Goal: Task Accomplishment & Management: Complete application form

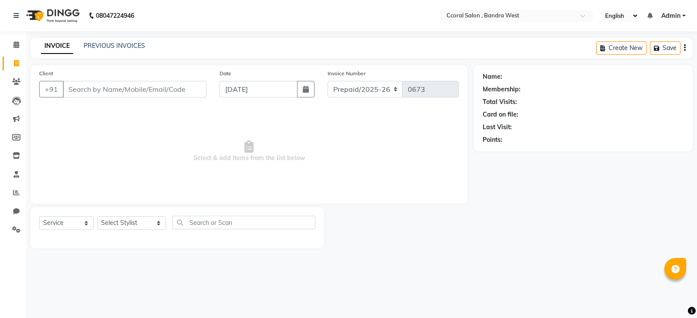
select select "service"
click at [87, 93] on input "Client" at bounding box center [135, 89] width 144 height 17
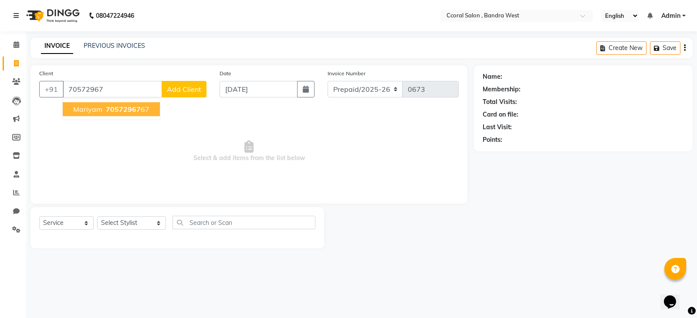
click at [128, 116] on ngb-typeahead-window "mariyam 70572967 67" at bounding box center [111, 109] width 98 height 22
click at [116, 109] on span "70572967" at bounding box center [123, 109] width 35 height 9
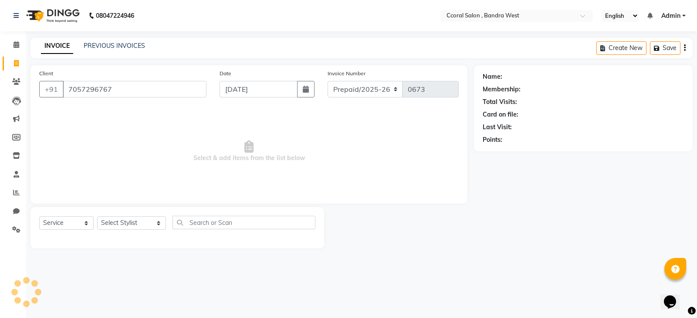
type input "7057296767"
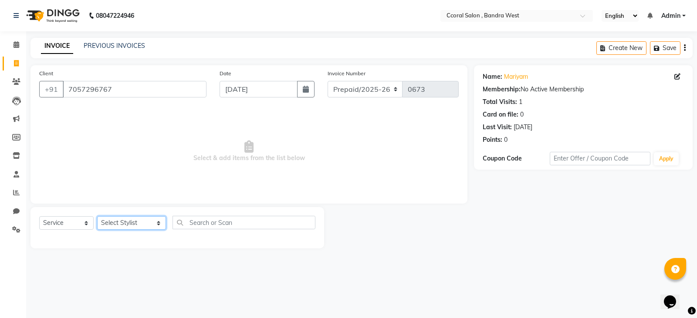
click at [120, 229] on select "Select Stylist [PERSON_NAME] [PERSON_NAME] [PERSON_NAME] [PERSON_NAME] NEHA PAL…" at bounding box center [131, 222] width 69 height 13
select select "71156"
click at [97, 216] on select "Select Stylist [PERSON_NAME] [PERSON_NAME] [PERSON_NAME] [PERSON_NAME] NEHA PAL…" at bounding box center [131, 222] width 69 height 13
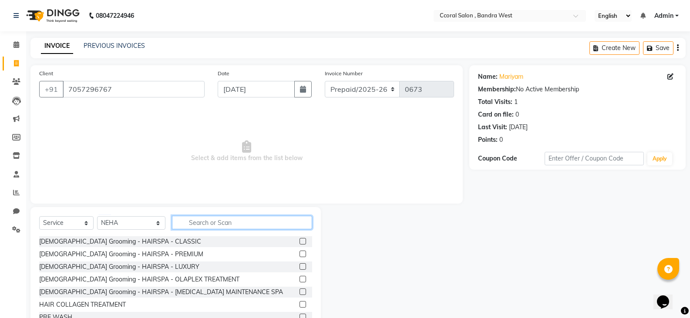
click at [196, 217] on input "text" at bounding box center [242, 222] width 140 height 13
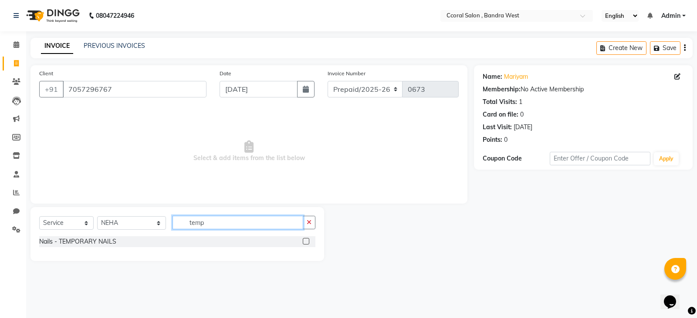
type input "temp"
click at [303, 243] on label at bounding box center [306, 241] width 7 height 7
click at [303, 243] on input "checkbox" at bounding box center [306, 242] width 6 height 6
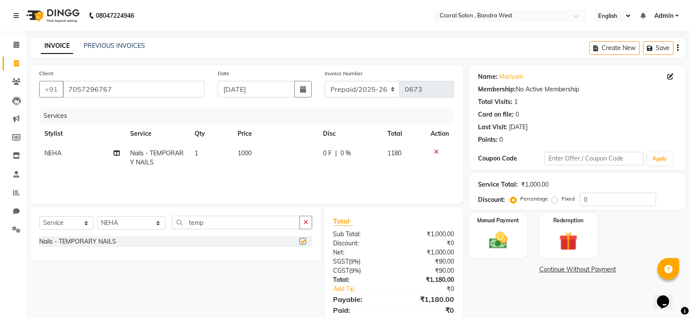
checkbox input "false"
click at [129, 223] on select "Select Stylist [PERSON_NAME] [PERSON_NAME] [PERSON_NAME] [PERSON_NAME] NEHA PAL…" at bounding box center [131, 222] width 68 height 13
select select "90330"
click at [97, 216] on select "Select Stylist [PERSON_NAME] [PERSON_NAME] [PERSON_NAME] [PERSON_NAME] NEHA PAL…" at bounding box center [131, 222] width 68 height 13
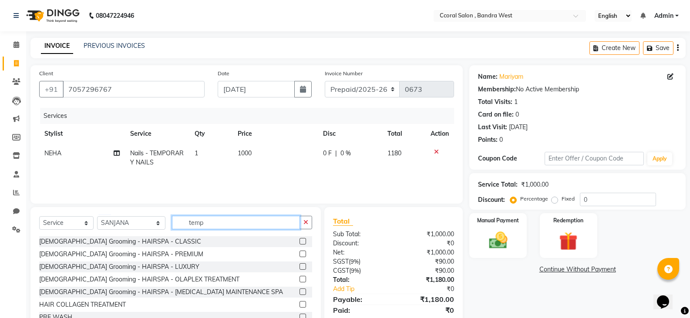
drag, startPoint x: 205, startPoint y: 225, endPoint x: 101, endPoint y: 214, distance: 104.6
click at [126, 225] on div "Select Service Product Membership Package Voucher Prepaid Gift Card Select Styl…" at bounding box center [175, 226] width 273 height 20
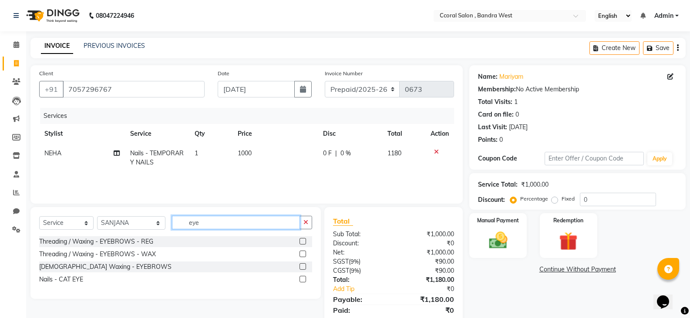
type input "eye"
click at [303, 239] on label at bounding box center [303, 241] width 7 height 7
click at [303, 239] on input "checkbox" at bounding box center [303, 242] width 6 height 6
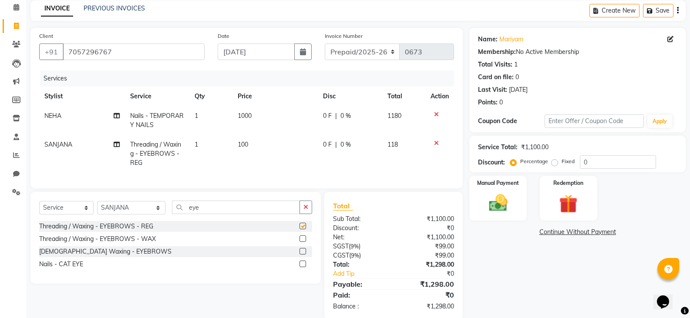
checkbox input "false"
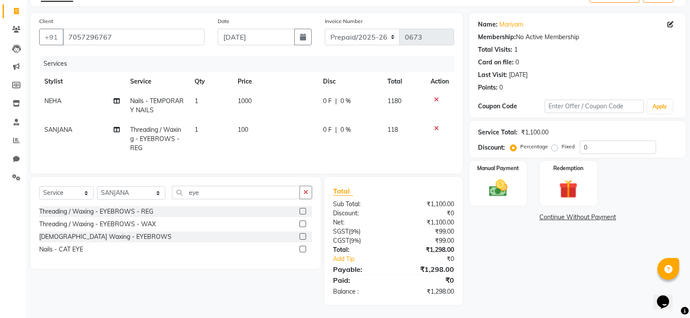
scroll to position [59, 0]
click at [511, 189] on img at bounding box center [497, 188] width 31 height 22
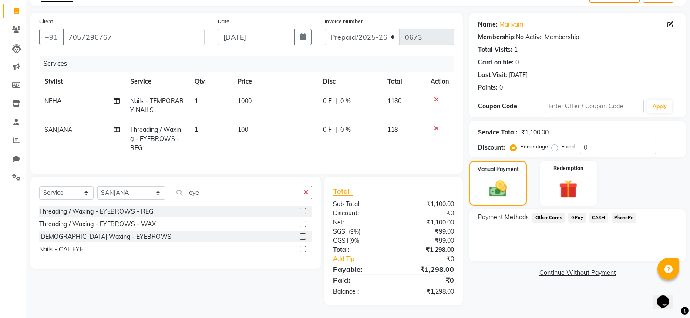
click at [578, 213] on span "GPay" at bounding box center [577, 218] width 18 height 10
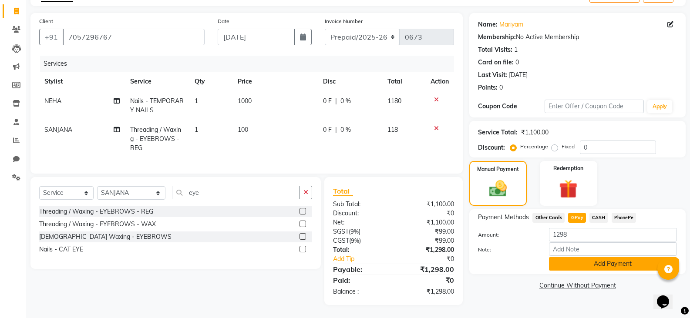
drag, startPoint x: 572, startPoint y: 269, endPoint x: 568, endPoint y: 263, distance: 7.2
click at [572, 269] on div "Name: [PERSON_NAME] Membership: No Active Membership Total Visits: 1 Card on fi…" at bounding box center [580, 159] width 223 height 292
click at [570, 257] on button "Add Payment" at bounding box center [613, 263] width 128 height 13
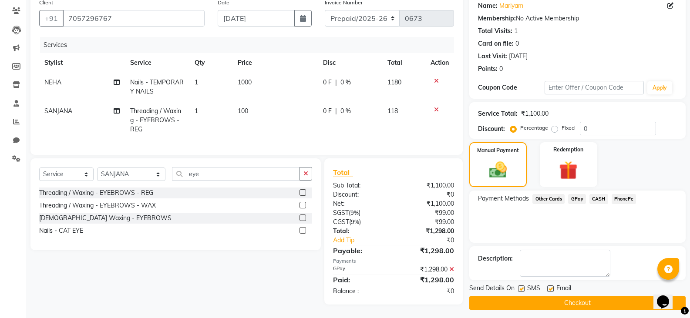
scroll to position [77, 0]
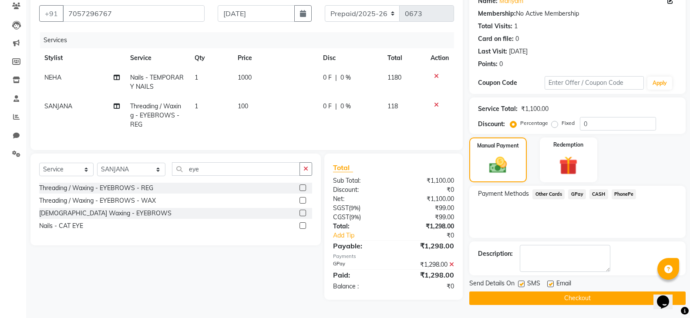
click at [571, 293] on button "Checkout" at bounding box center [577, 298] width 216 height 13
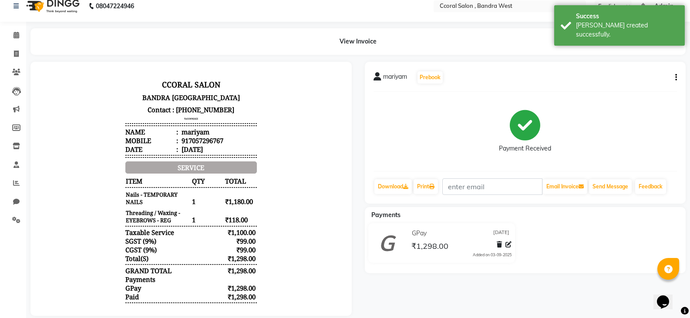
scroll to position [27, 0]
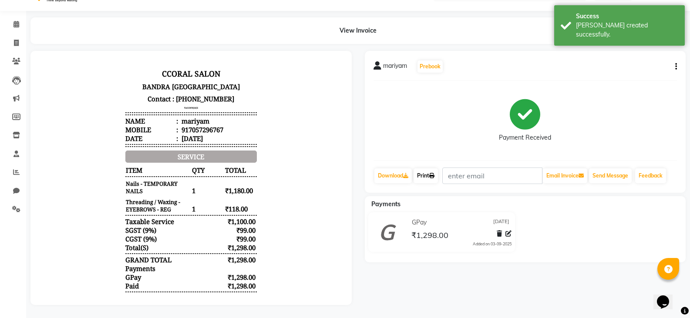
click at [436, 169] on link "Print" at bounding box center [426, 176] width 24 height 15
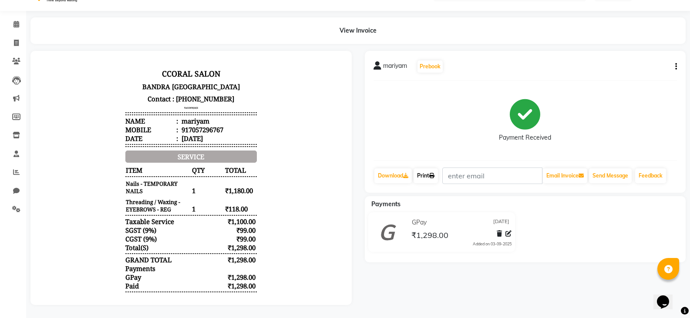
click at [429, 169] on link "Print" at bounding box center [426, 176] width 24 height 15
click at [19, 38] on span at bounding box center [16, 43] width 15 height 10
select select "service"
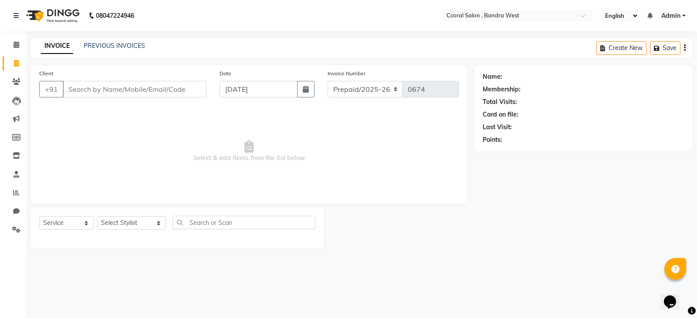
click at [100, 89] on input "Client" at bounding box center [135, 89] width 144 height 17
type input "g"
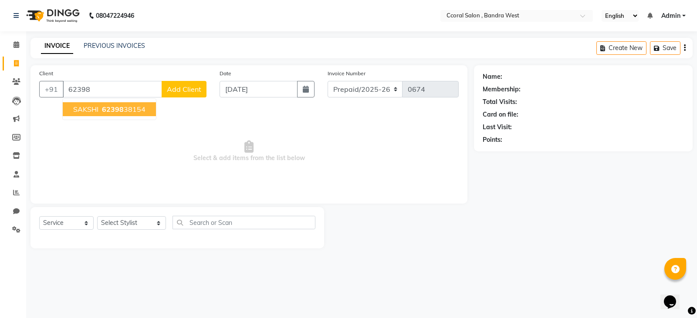
click at [88, 106] on span "SAKSHI" at bounding box center [85, 109] width 25 height 9
type input "6239838154"
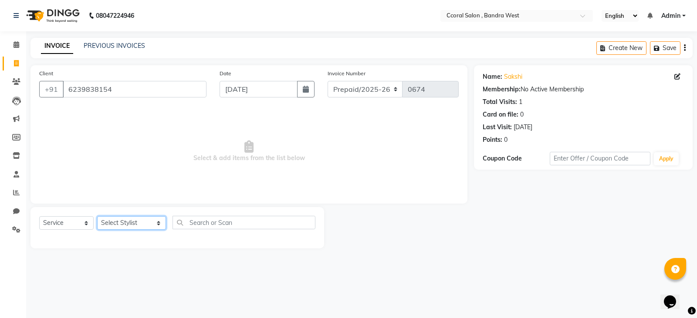
click at [118, 226] on select "Select Stylist [PERSON_NAME] [PERSON_NAME] [PERSON_NAME] [PERSON_NAME] NEHA PAL…" at bounding box center [131, 222] width 69 height 13
select select "71157"
click at [97, 216] on select "Select Stylist [PERSON_NAME] [PERSON_NAME] [PERSON_NAME] [PERSON_NAME] NEHA PAL…" at bounding box center [131, 222] width 69 height 13
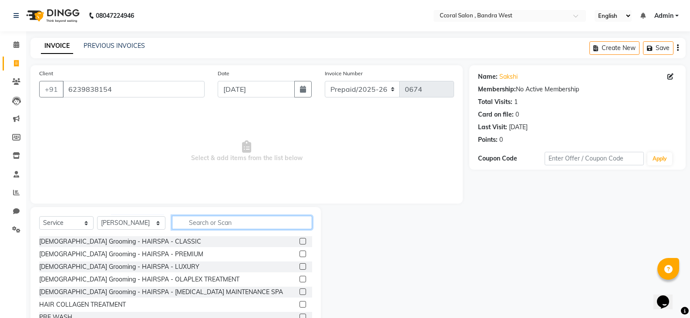
click at [195, 222] on input "text" at bounding box center [242, 222] width 140 height 13
type input "t"
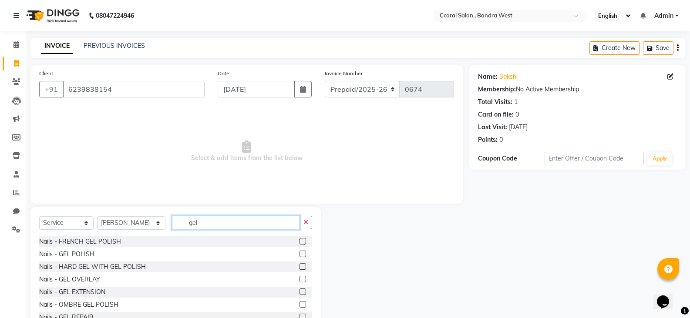
type input "gel"
click at [300, 253] on label at bounding box center [303, 254] width 7 height 7
click at [300, 253] on input "checkbox" at bounding box center [303, 255] width 6 height 6
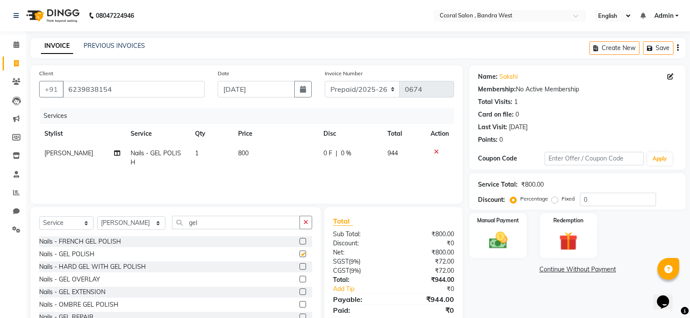
checkbox input "false"
click at [242, 163] on td "800" at bounding box center [275, 158] width 85 height 29
select select "71157"
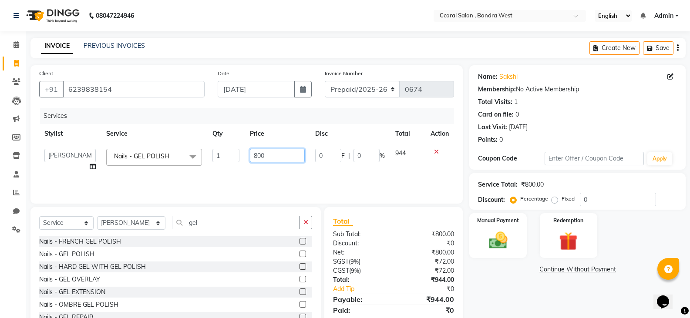
drag, startPoint x: 270, startPoint y: 157, endPoint x: 91, endPoint y: 155, distance: 179.4
click at [102, 160] on tr "[PERSON_NAME] [PERSON_NAME] [PERSON_NAME] [PERSON_NAME] NEHA PALLAVI [PERSON_NA…" at bounding box center [246, 160] width 415 height 33
type input "500"
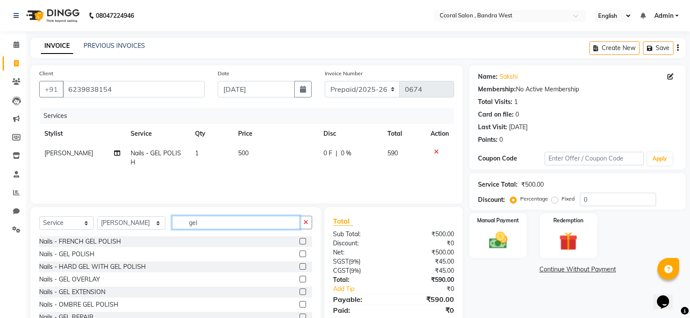
drag, startPoint x: 204, startPoint y: 223, endPoint x: 161, endPoint y: 230, distance: 43.7
click at [162, 230] on div "Select Service Product Membership Package Voucher Prepaid Gift Card Select Styl…" at bounding box center [175, 226] width 273 height 20
click at [126, 224] on select "Select Stylist [PERSON_NAME] [PERSON_NAME] [PERSON_NAME] [PERSON_NAME] NEHA PAL…" at bounding box center [131, 222] width 68 height 13
select select "76528"
click at [97, 216] on select "Select Stylist [PERSON_NAME] [PERSON_NAME] [PERSON_NAME] [PERSON_NAME] NEHA PAL…" at bounding box center [131, 222] width 68 height 13
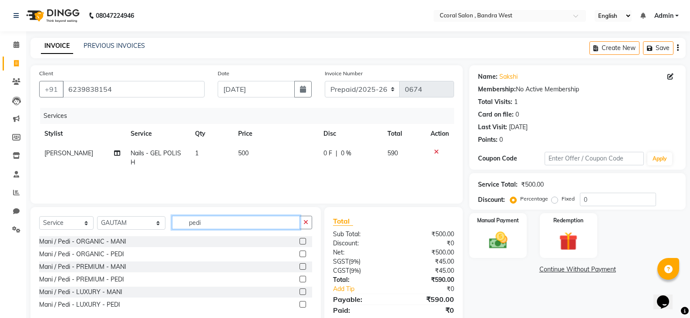
type input "pedi"
click at [303, 252] on label at bounding box center [303, 254] width 7 height 7
click at [303, 252] on input "checkbox" at bounding box center [303, 255] width 6 height 6
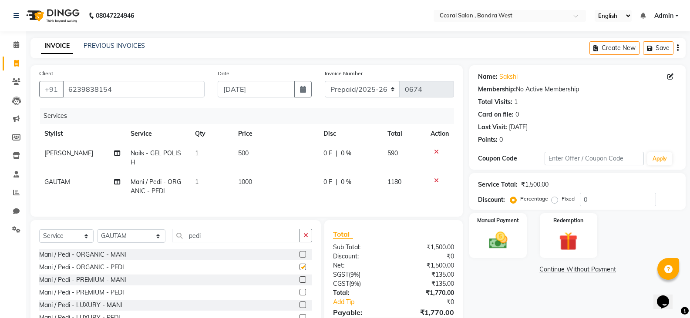
checkbox input "false"
click at [258, 192] on td "1000" at bounding box center [275, 186] width 85 height 29
select select "76528"
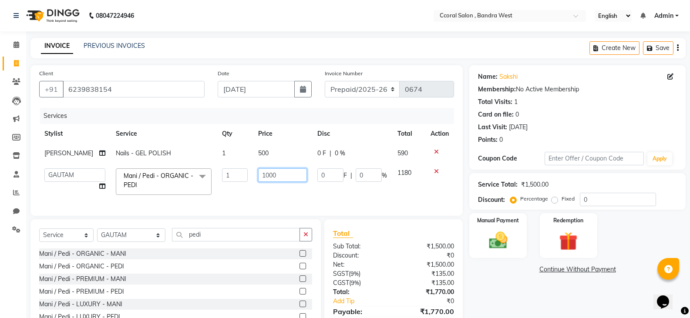
drag, startPoint x: 293, startPoint y: 175, endPoint x: 124, endPoint y: 158, distance: 169.3
click at [151, 168] on tr "[PERSON_NAME] [PERSON_NAME] [PERSON_NAME] [PERSON_NAME] NEHA PALLAVI [PERSON_NA…" at bounding box center [246, 181] width 415 height 37
type input "700"
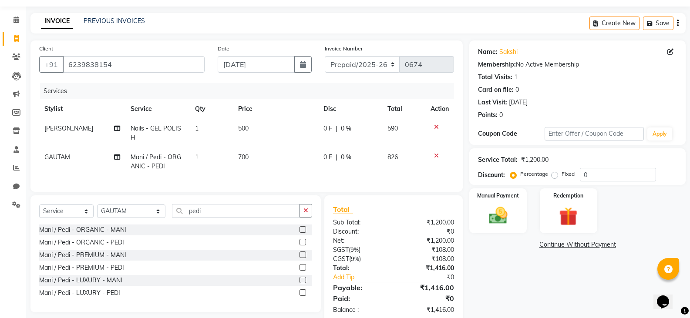
scroll to position [50, 0]
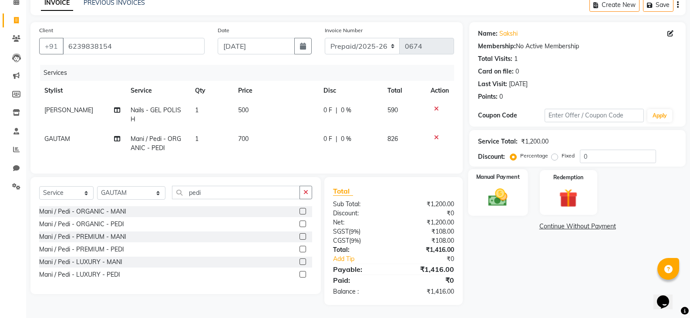
click at [499, 186] on img at bounding box center [497, 197] width 31 height 22
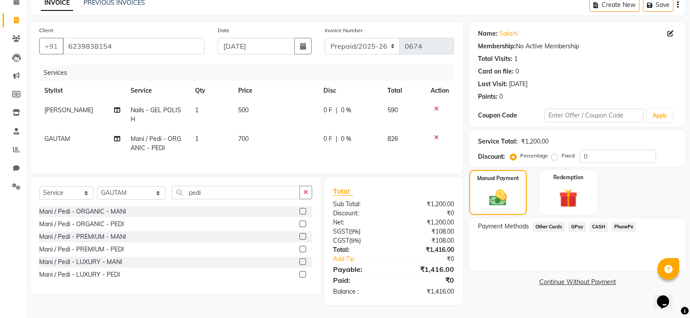
click at [580, 222] on span "GPay" at bounding box center [577, 227] width 18 height 10
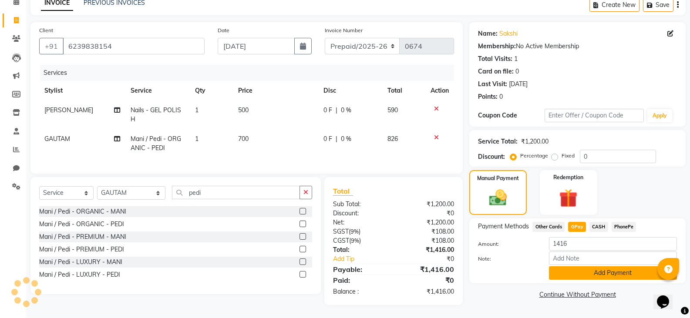
click at [574, 269] on button "Add Payment" at bounding box center [613, 272] width 128 height 13
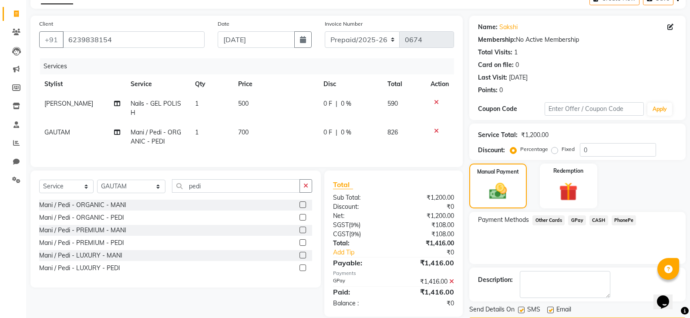
scroll to position [76, 0]
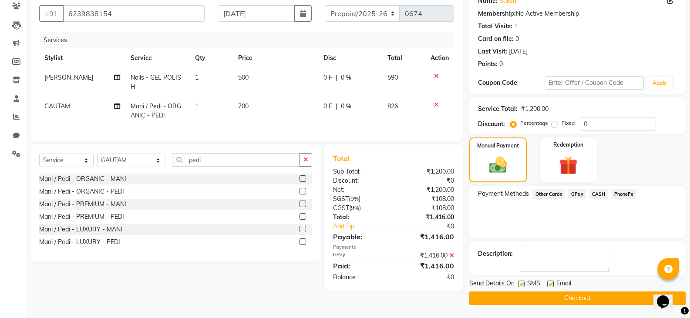
click at [554, 300] on button "Checkout" at bounding box center [577, 298] width 216 height 13
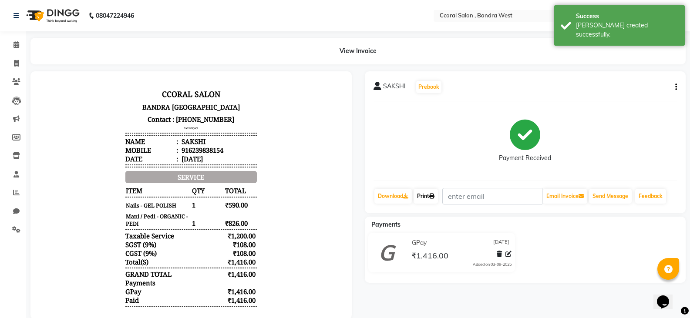
click at [431, 195] on link "Print" at bounding box center [426, 196] width 24 height 15
